Goal: Navigation & Orientation: Find specific page/section

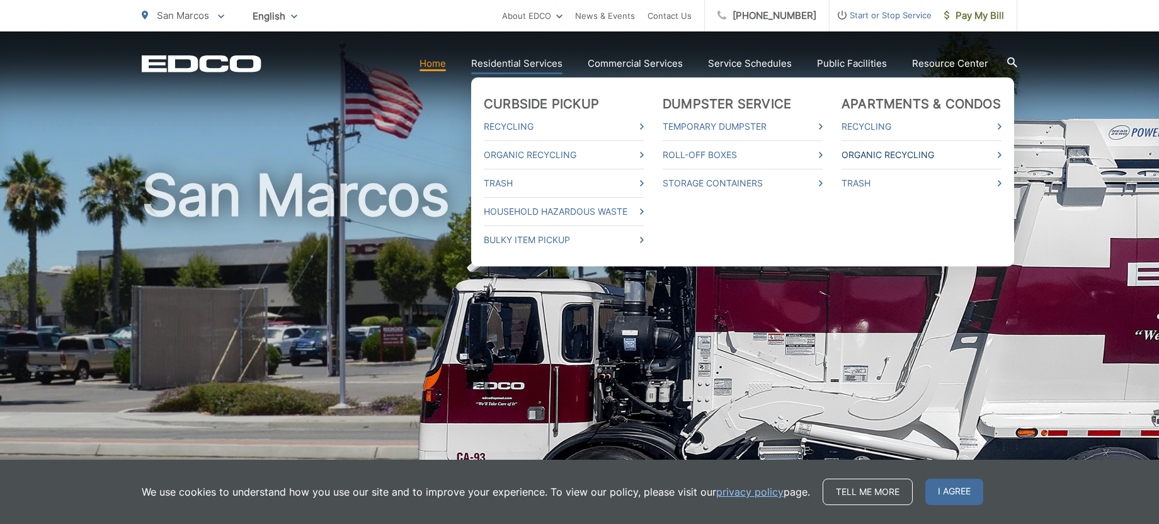
click at [865, 156] on link "Organic Recycling" at bounding box center [922, 154] width 160 height 15
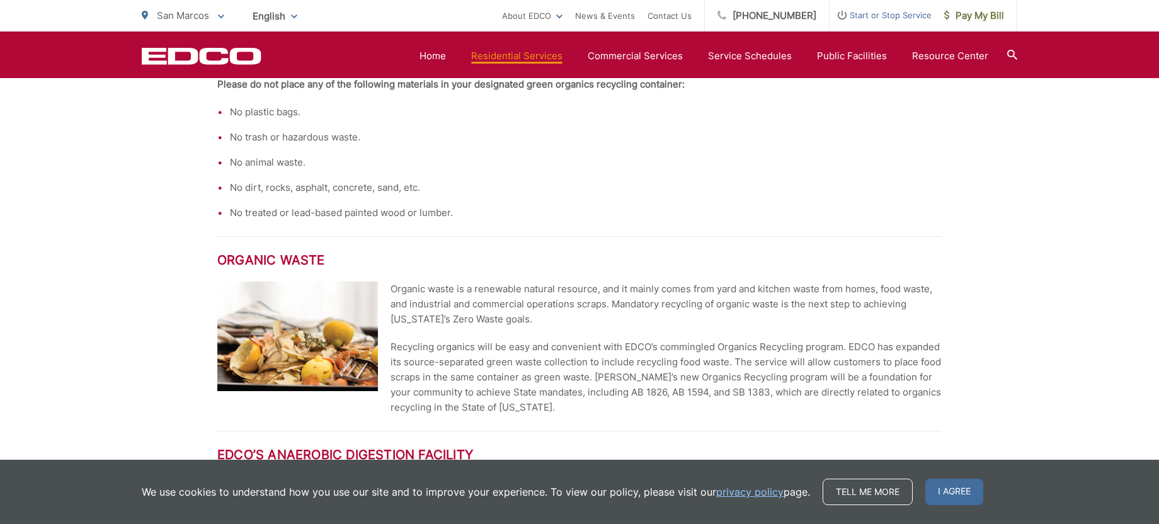
scroll to position [662, 0]
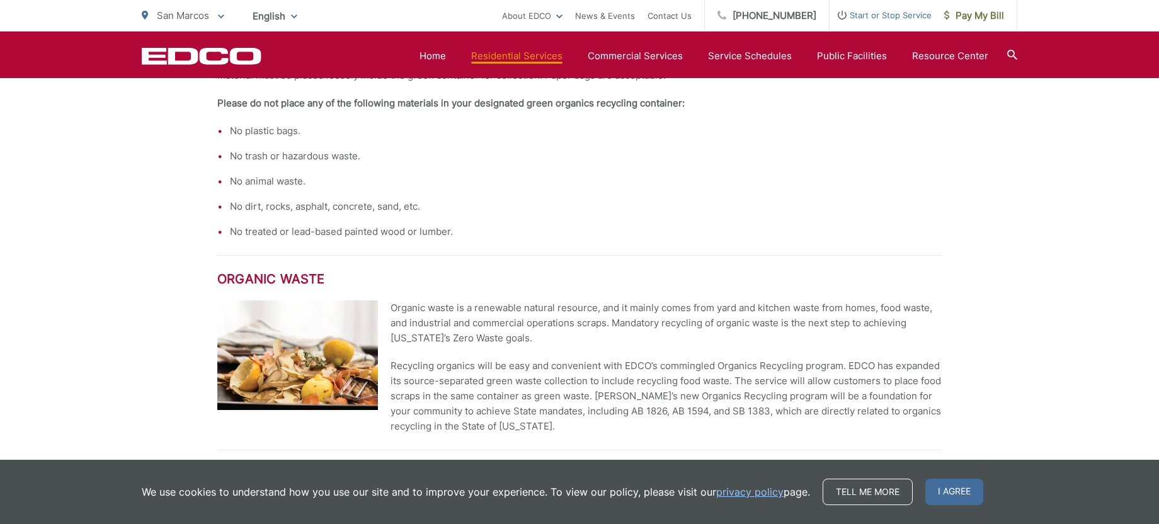
click at [852, 158] on li "No trash or hazardous waste." at bounding box center [586, 156] width 712 height 15
click at [1016, 60] on div at bounding box center [1013, 56] width 10 height 13
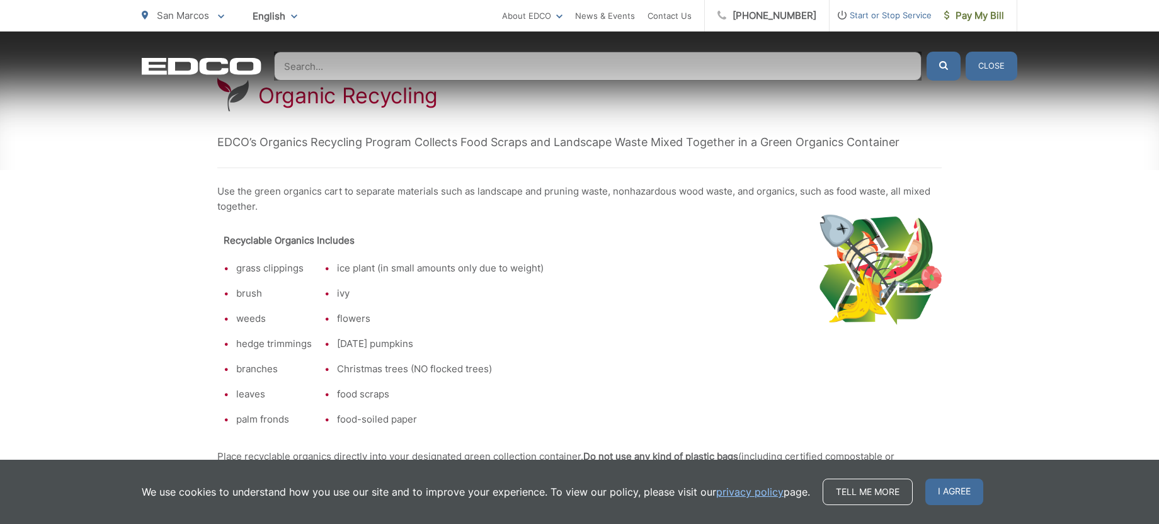
scroll to position [0, 0]
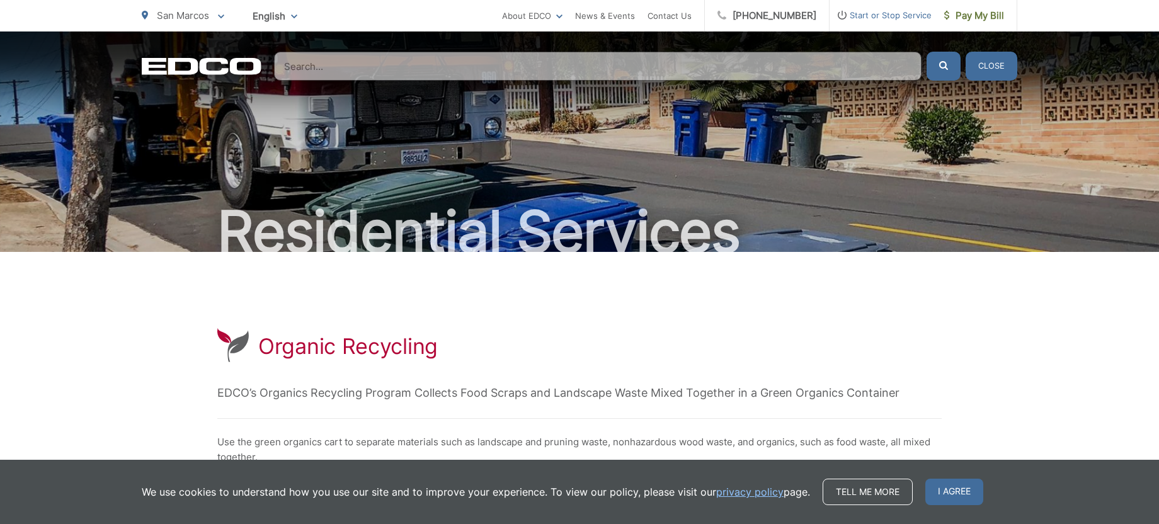
click at [1001, 61] on button "Close" at bounding box center [992, 66] width 52 height 29
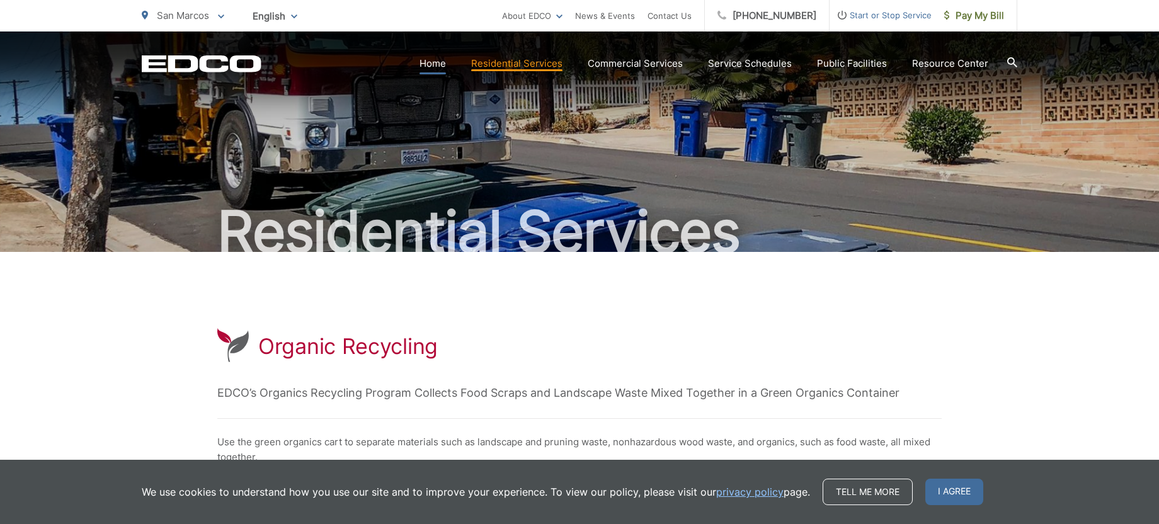
click at [443, 61] on link "Home" at bounding box center [433, 63] width 26 height 15
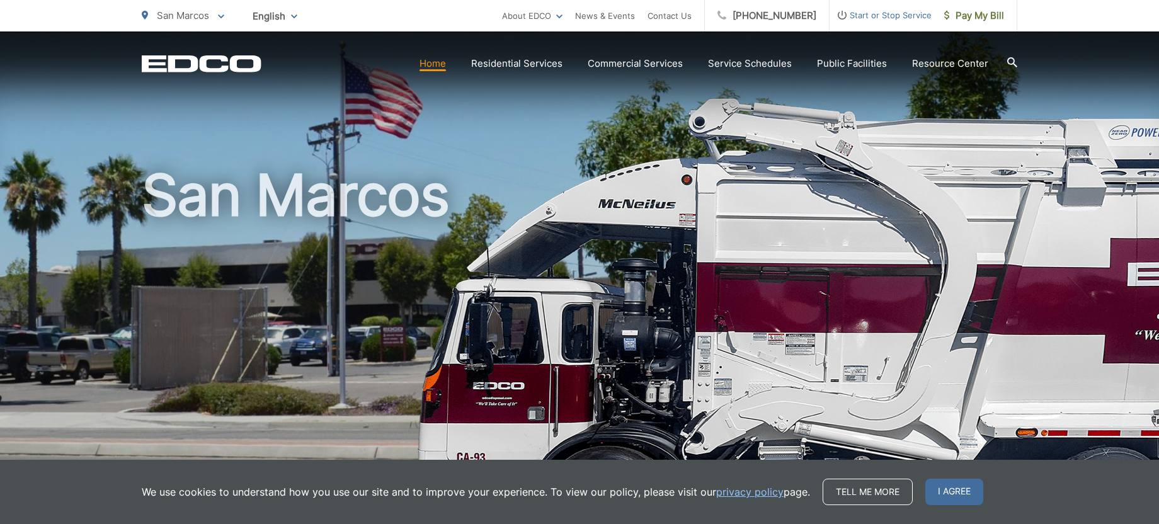
scroll to position [587, 0]
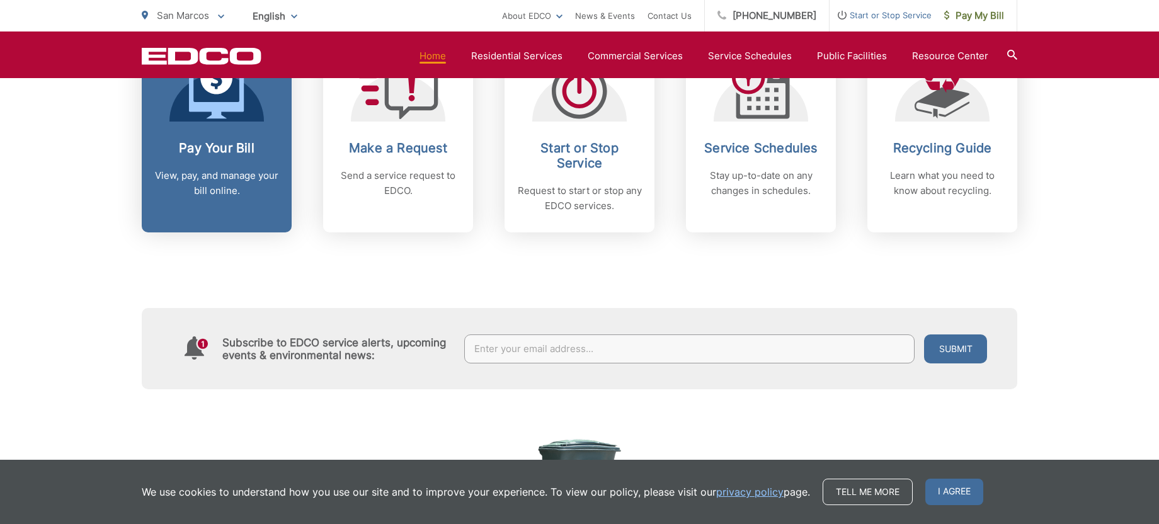
click at [235, 106] on icon at bounding box center [216, 95] width 55 height 48
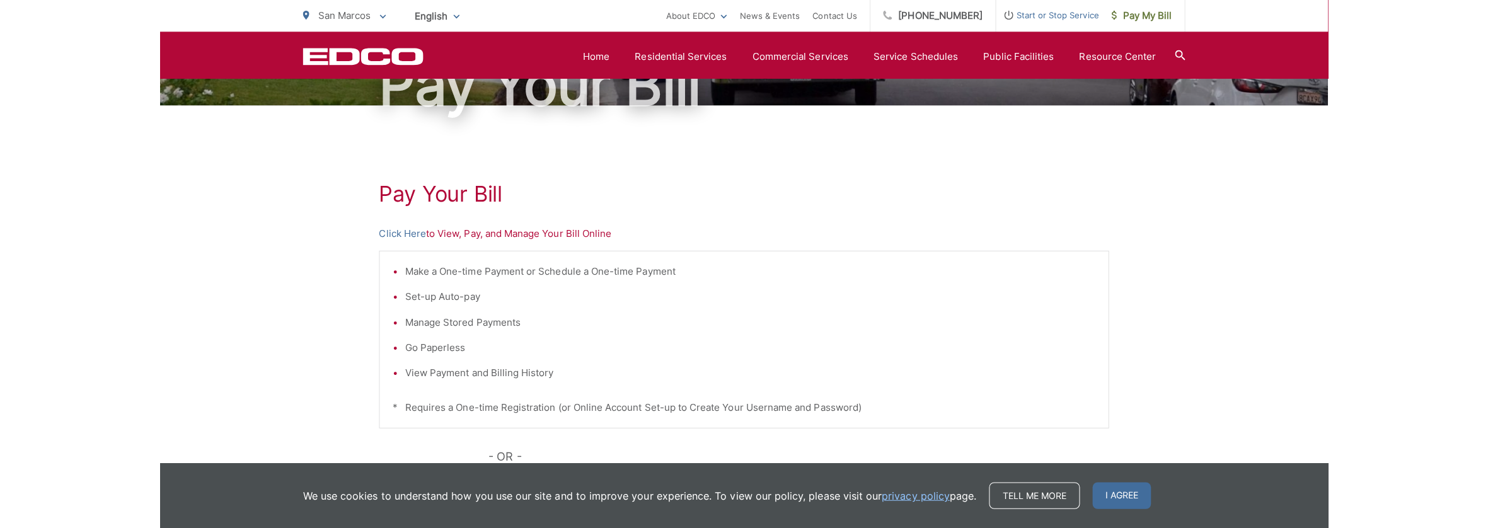
scroll to position [130, 0]
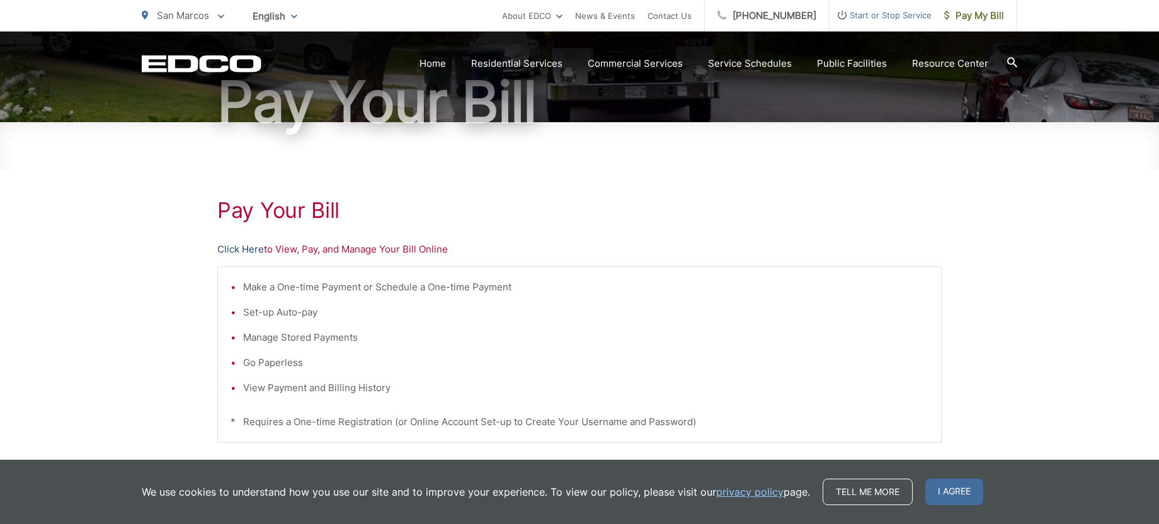
click at [255, 248] on link "Click Here" at bounding box center [240, 249] width 47 height 15
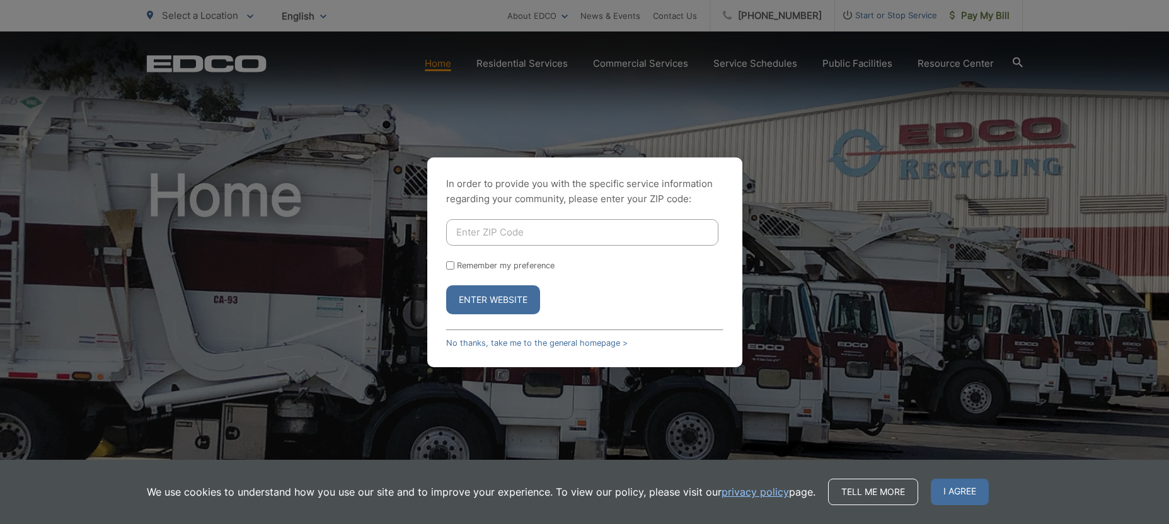
click at [503, 231] on input "Enter ZIP Code" at bounding box center [582, 232] width 272 height 26
type input "92078"
click at [446, 285] on button "Enter Website" at bounding box center [493, 299] width 94 height 29
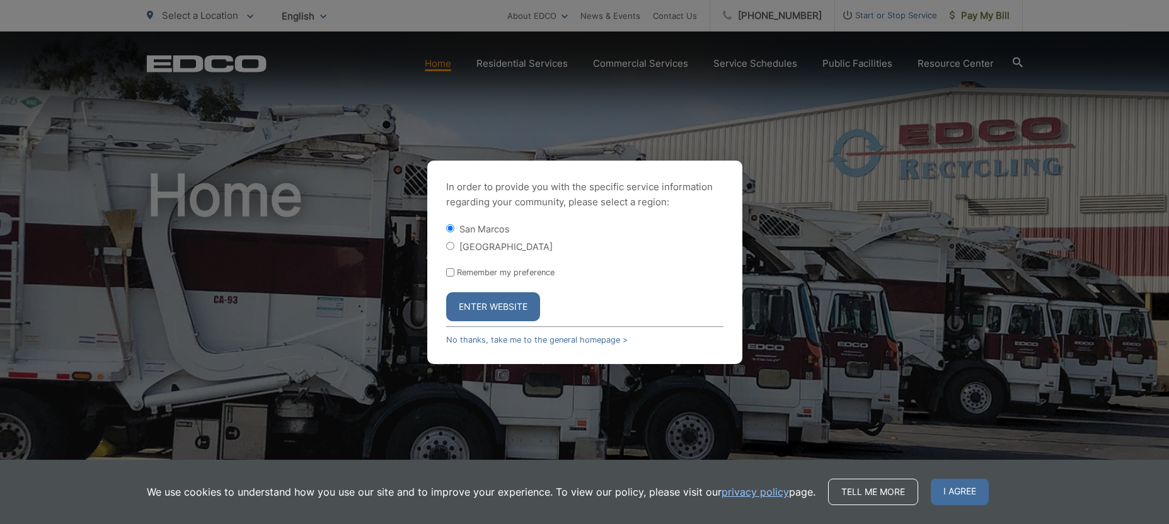
click at [512, 303] on button "Enter Website" at bounding box center [493, 306] width 94 height 29
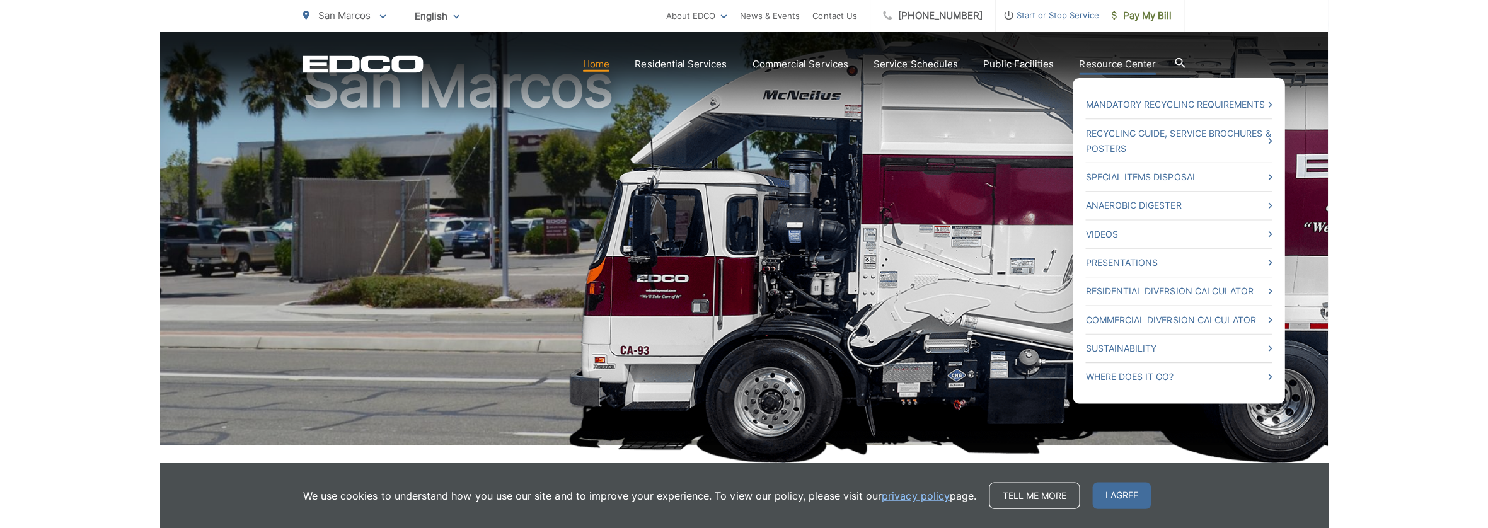
scroll to position [118, 0]
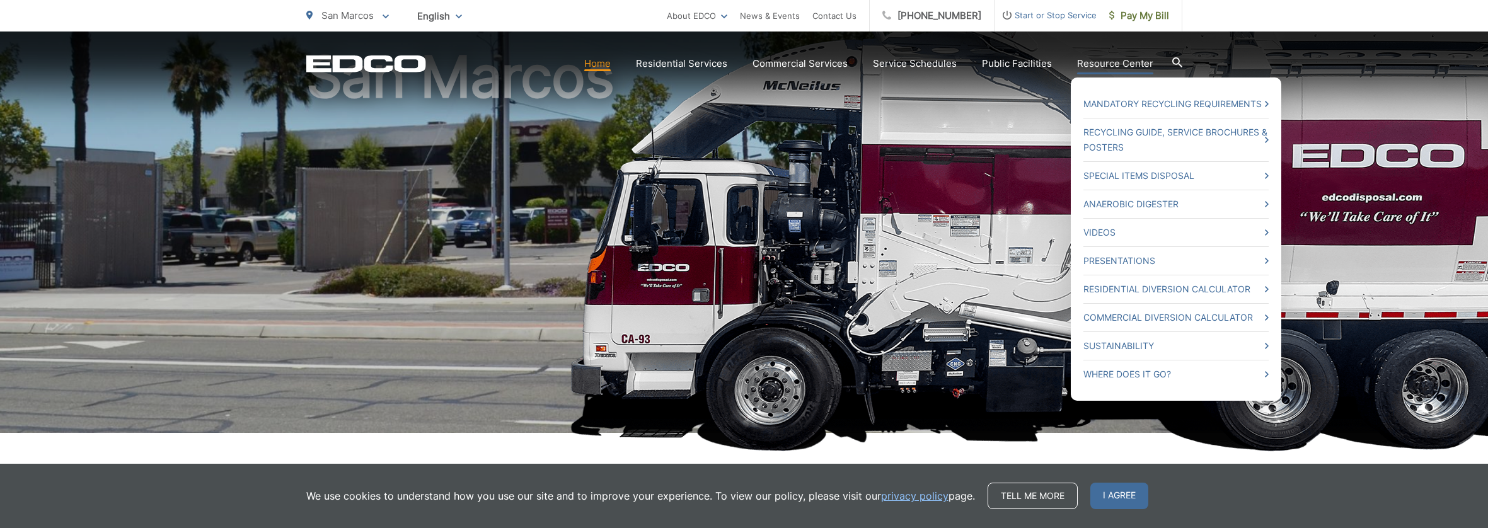
click at [1098, 59] on link "Resource Center" at bounding box center [1115, 63] width 76 height 15
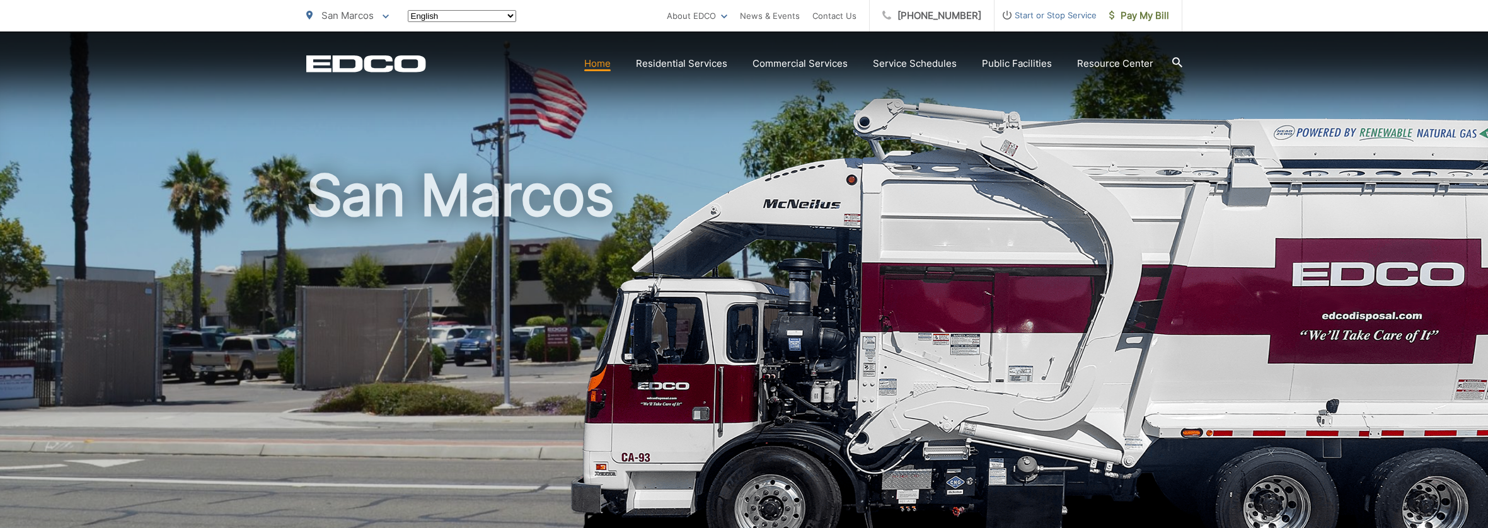
scroll to position [118, 0]
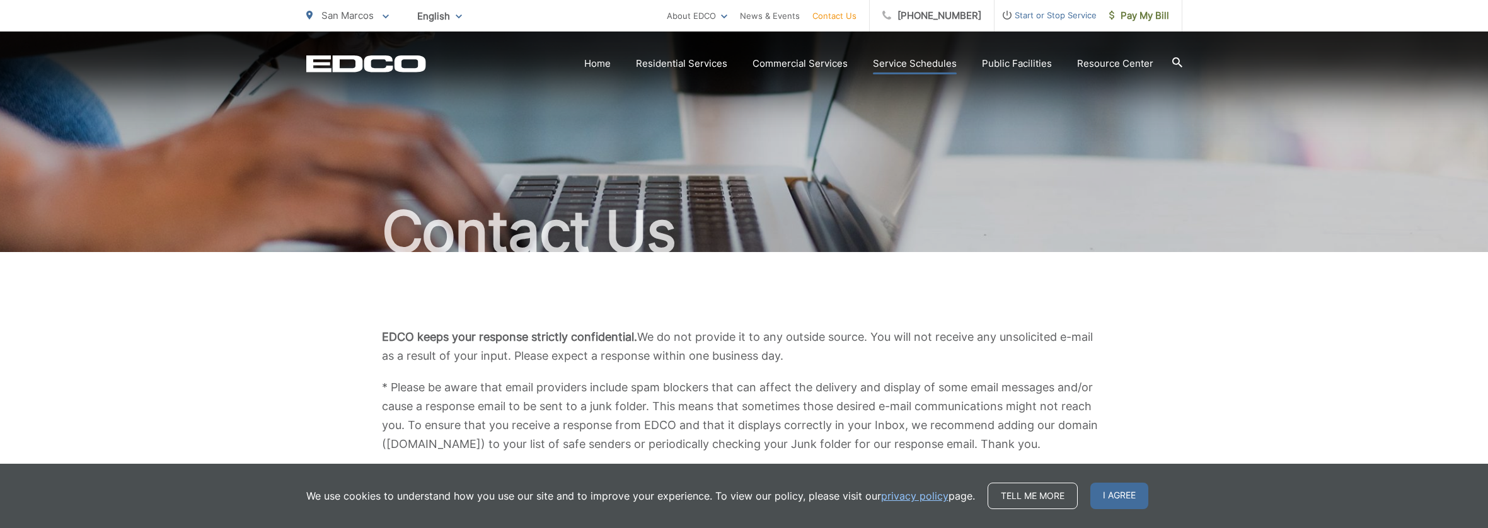
click at [937, 66] on link "Service Schedules" at bounding box center [915, 63] width 84 height 15
